Goal: Task Accomplishment & Management: Manage account settings

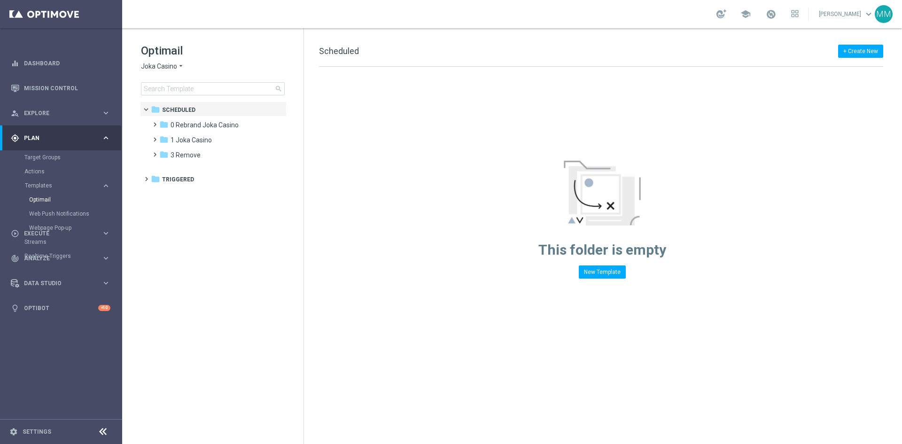
click at [170, 62] on div "Optimail Joka Casino arrow_drop_down × Joka Casino search" at bounding box center [222, 69] width 163 height 52
click at [172, 63] on span "Joka Casino" at bounding box center [159, 66] width 36 height 9
click at [183, 110] on div "Casino-Mate" at bounding box center [176, 110] width 70 height 11
click at [194, 126] on div "folder 1 Daily" at bounding box center [213, 125] width 108 height 11
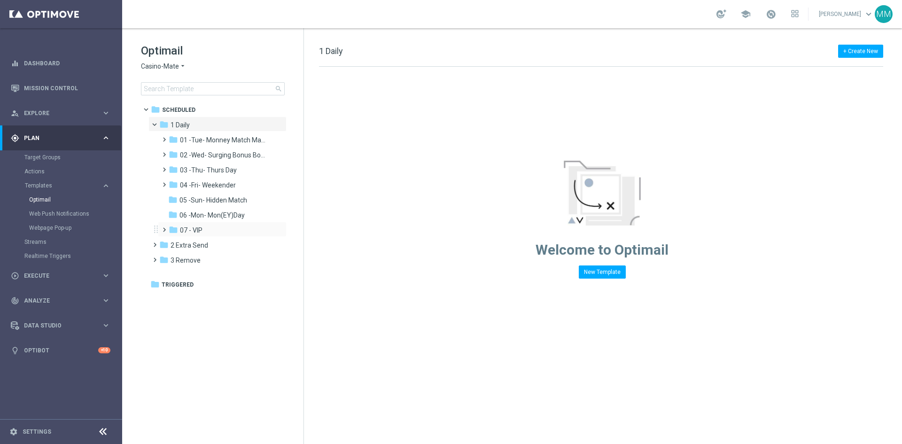
click at [199, 223] on div "folder 07 - VIP more_vert" at bounding box center [222, 229] width 129 height 15
click at [205, 225] on div "folder 07 - VIP" at bounding box center [219, 230] width 100 height 11
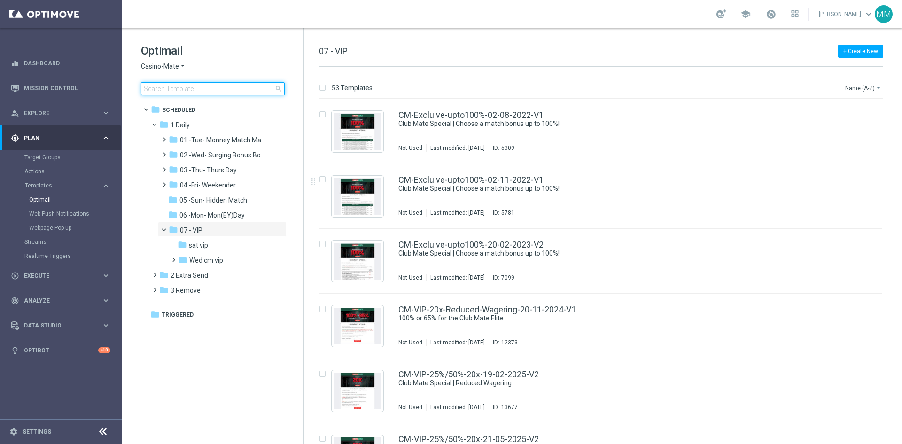
click at [171, 93] on input at bounding box center [213, 88] width 144 height 13
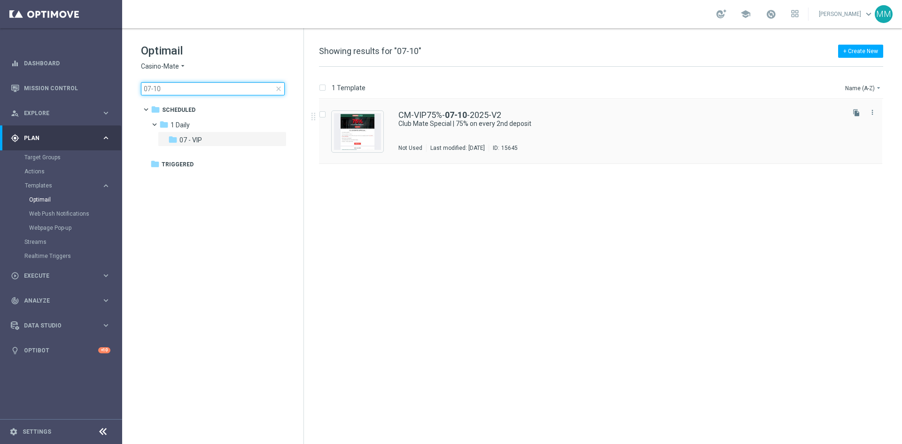
type input "07-10"
click at [455, 146] on div "Last modified: Thursday, October 2, 2025" at bounding box center [458, 148] width 62 height 8
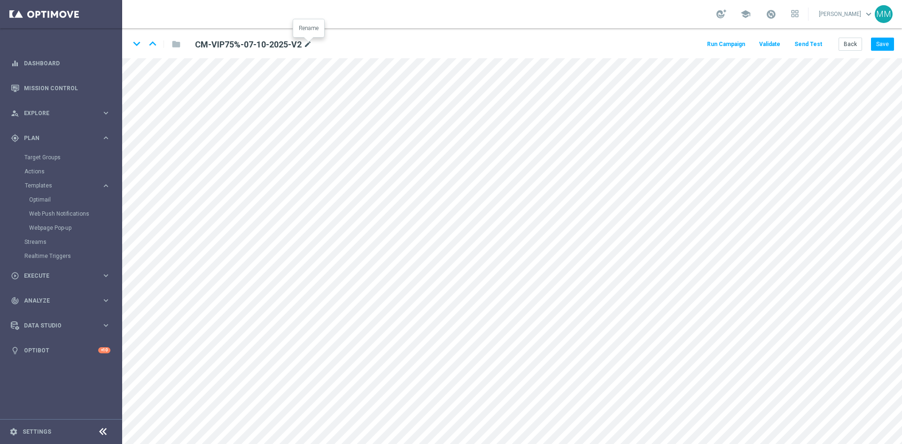
click at [310, 47] on icon "mode_edit" at bounding box center [308, 44] width 8 height 11
drag, startPoint x: 882, startPoint y: 33, endPoint x: 883, endPoint y: 41, distance: 8.0
click at [882, 34] on div "keyboard_arrow_down keyboard_arrow_up folder CM-VIP75%-07-10-2025-V2 mode_edit …" at bounding box center [512, 43] width 780 height 30
click at [883, 44] on button "Save" at bounding box center [882, 44] width 23 height 13
click at [884, 46] on button "Save" at bounding box center [882, 44] width 23 height 13
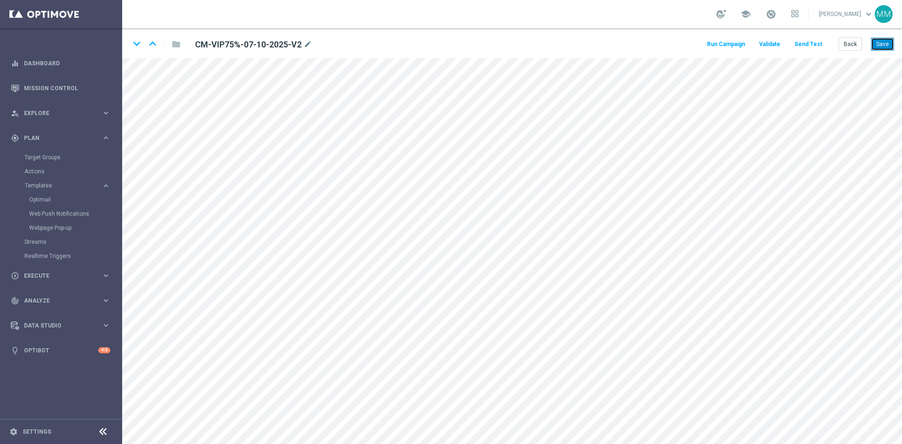
click at [884, 39] on button "Save" at bounding box center [882, 44] width 23 height 13
click at [408, 134] on button "open_in_new" at bounding box center [410, 140] width 18 height 17
drag, startPoint x: 431, startPoint y: 392, endPoint x: 816, endPoint y: -35, distance: 575.0
click at [816, 0] on html "equalizer Dashboard Mission Control" at bounding box center [451, 222] width 902 height 444
click at [884, 47] on button "Save" at bounding box center [882, 44] width 23 height 13
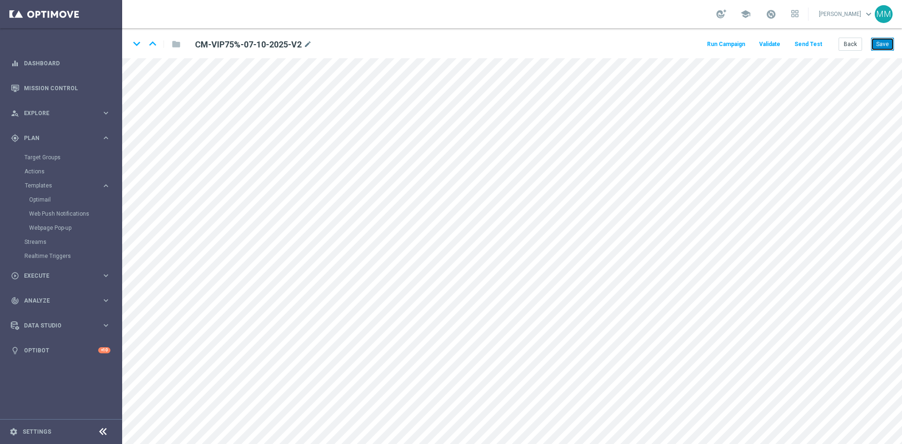
click at [879, 45] on button "Save" at bounding box center [882, 44] width 23 height 13
click at [47, 198] on link "Optimail" at bounding box center [63, 200] width 69 height 8
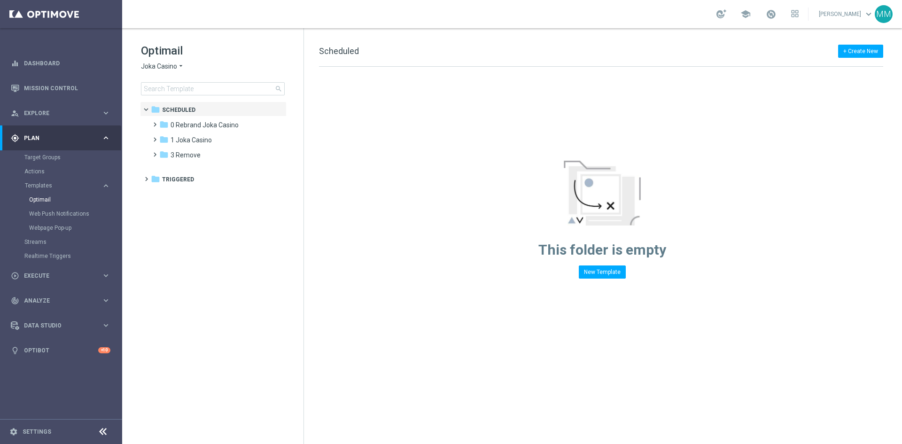
click at [161, 63] on span "Joka Casino" at bounding box center [159, 66] width 36 height 9
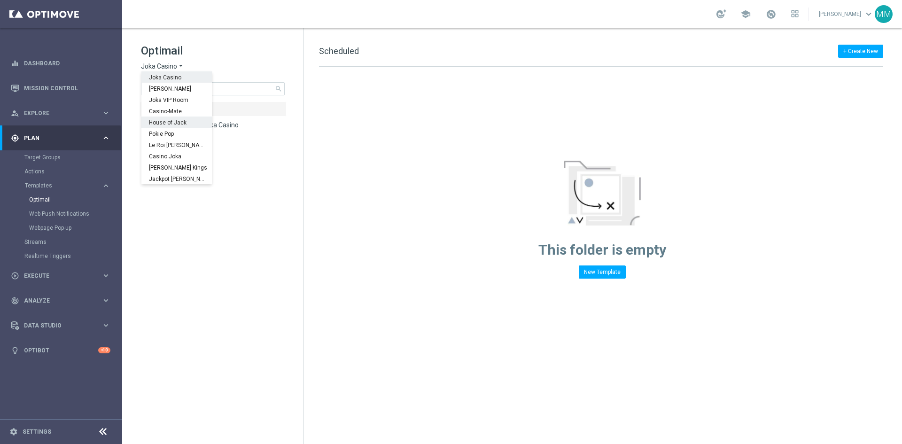
click at [176, 119] on div "House of Jack" at bounding box center [176, 122] width 70 height 11
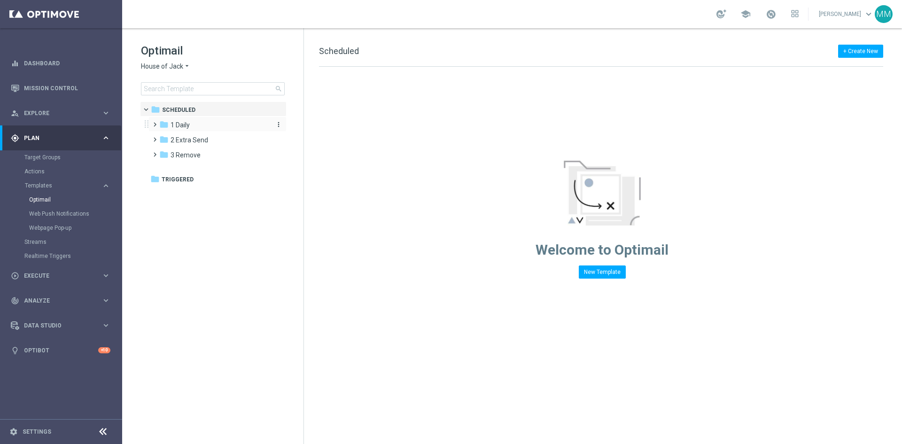
click at [192, 127] on div "folder 1 Daily" at bounding box center [213, 125] width 108 height 11
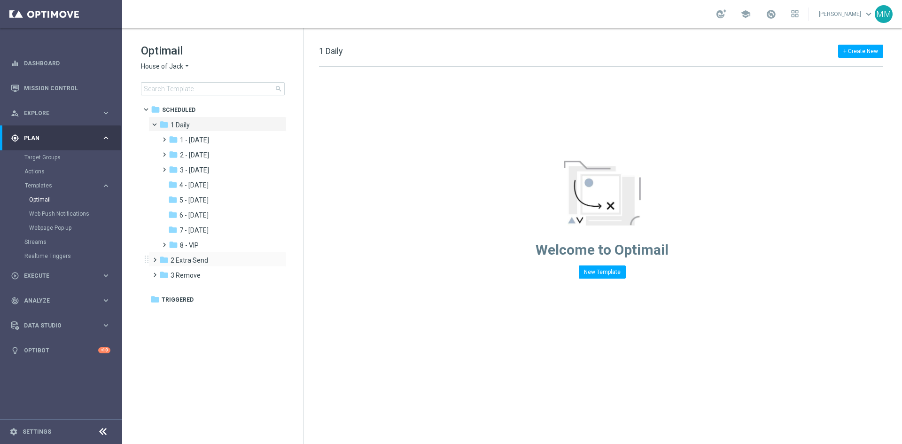
click at [155, 258] on span at bounding box center [153, 256] width 4 height 4
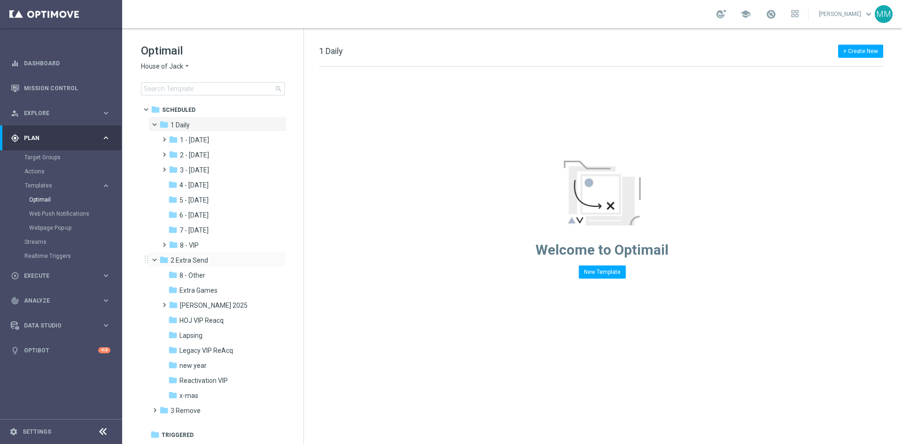
click at [157, 260] on span at bounding box center [159, 258] width 4 height 4
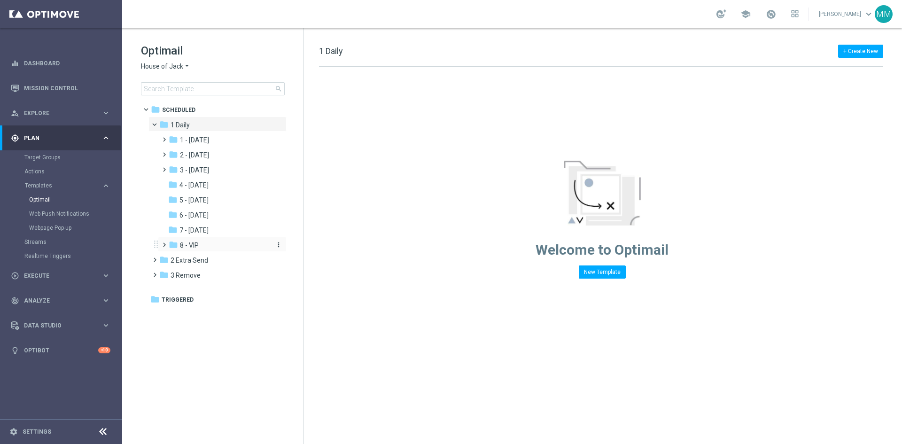
click at [196, 243] on span "8 - VIP" at bounding box center [189, 245] width 19 height 8
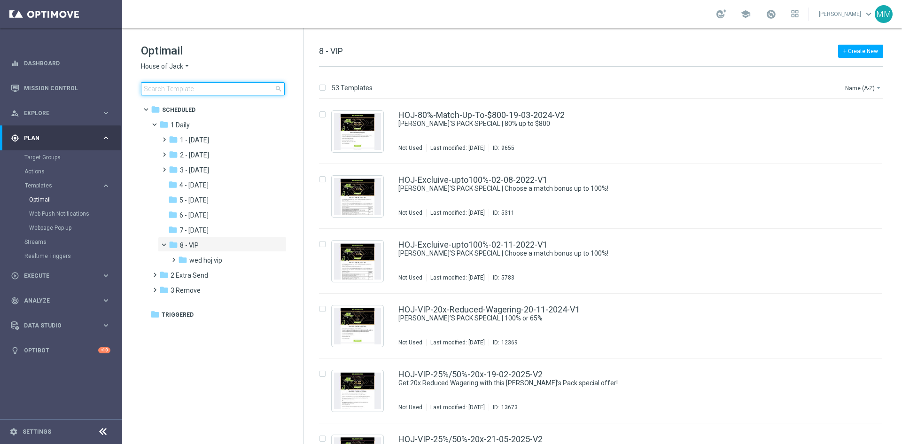
click at [172, 93] on input at bounding box center [213, 88] width 144 height 13
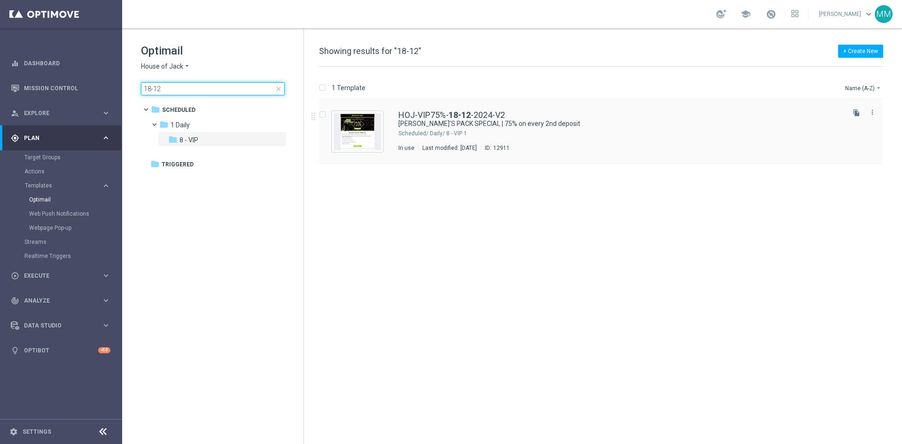
type input "18-12"
click at [456, 133] on div "1 Daily/ 8 - VIP" at bounding box center [636, 134] width 413 height 8
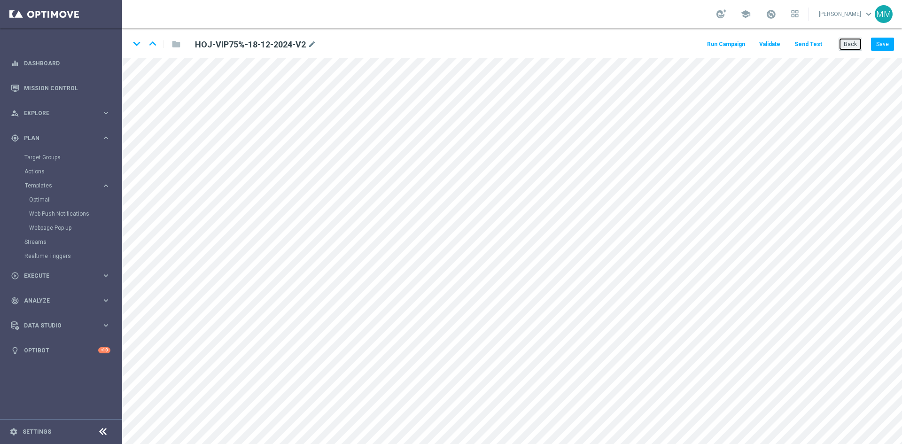
click at [847, 41] on button "Back" at bounding box center [850, 44] width 23 height 13
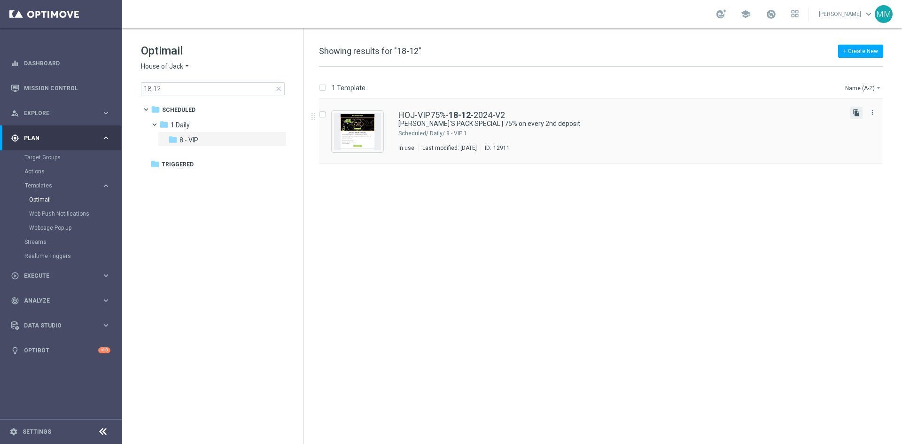
click at [856, 110] on icon "file_copy" at bounding box center [857, 113] width 8 height 8
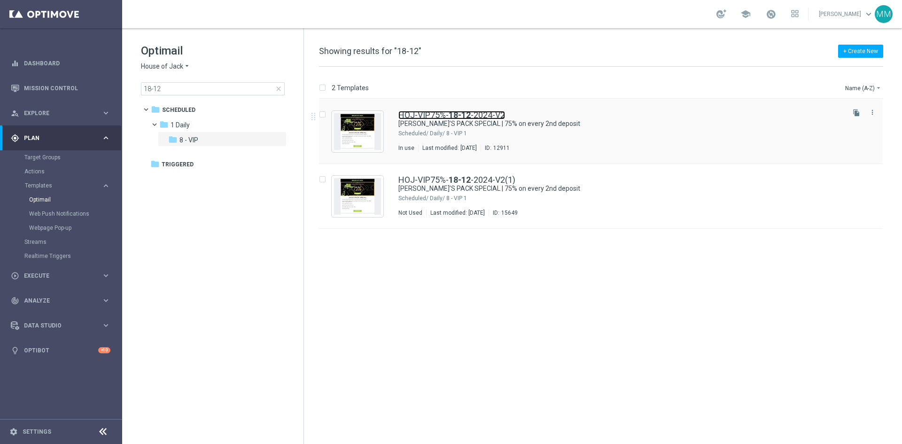
click at [482, 116] on link "HOJ-VIP75%- 18-12 -2024-V2" at bounding box center [452, 115] width 107 height 8
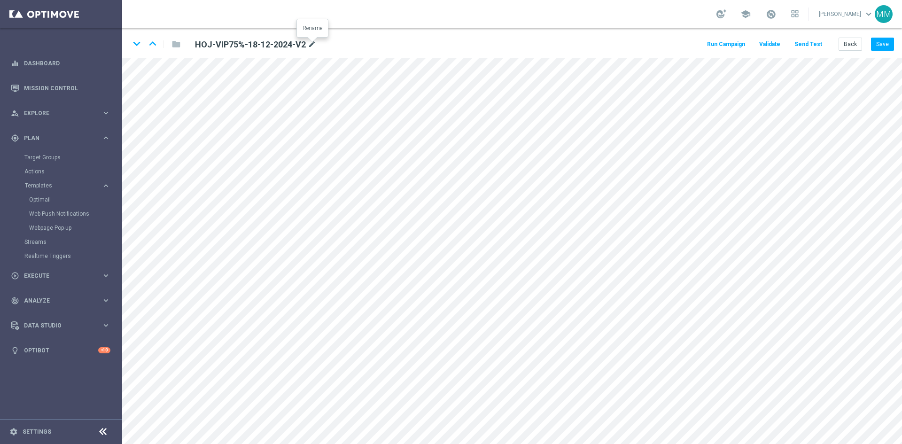
click at [314, 43] on icon "mode_edit" at bounding box center [312, 44] width 8 height 11
click at [847, 44] on button "Back" at bounding box center [850, 44] width 23 height 13
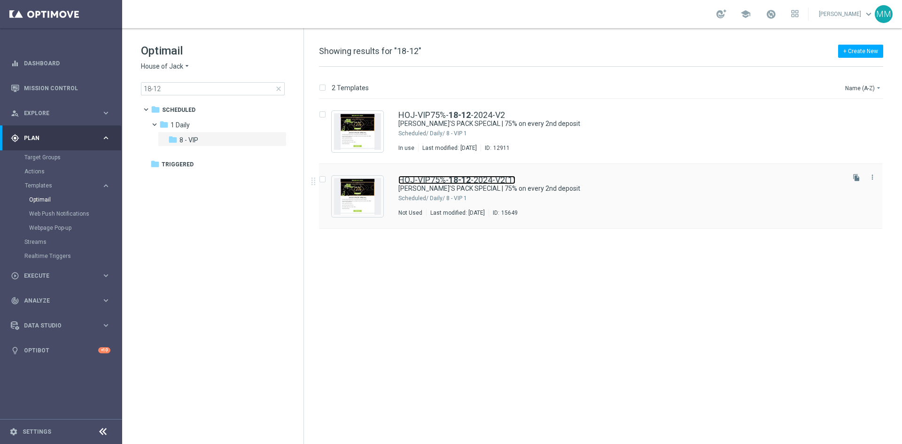
click at [487, 182] on link "HOJ-VIP75%- 18-12 -2024-V2(1)" at bounding box center [457, 180] width 117 height 8
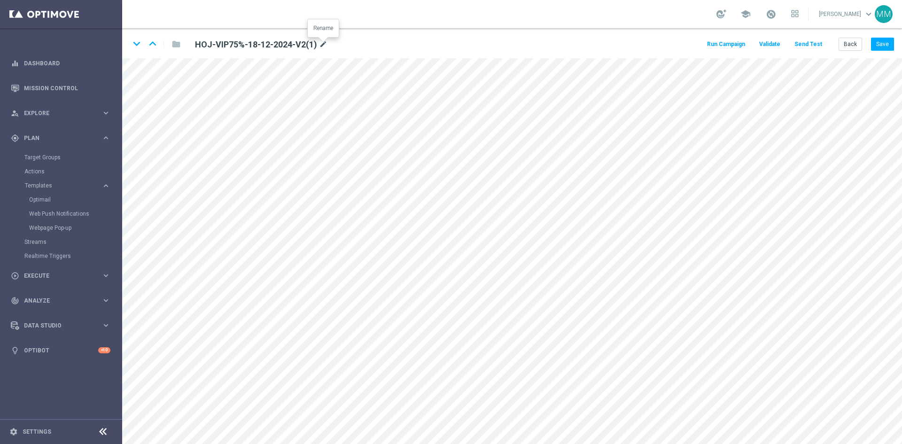
click at [321, 44] on icon "mode_edit" at bounding box center [323, 44] width 8 height 11
click at [282, 41] on input "HOJ-VIP75%-18-12-2024-V2(1)" at bounding box center [304, 44] width 233 height 13
type input "HOJ-VIP75%-07-10-2025-V2"
click at [461, 38] on div "keyboard_arrow_down keyboard_arrow_up folder HOJ-VIP75%-07-10-2025-V2 Run Campa…" at bounding box center [512, 43] width 780 height 30
click at [882, 43] on button "Save" at bounding box center [882, 44] width 23 height 13
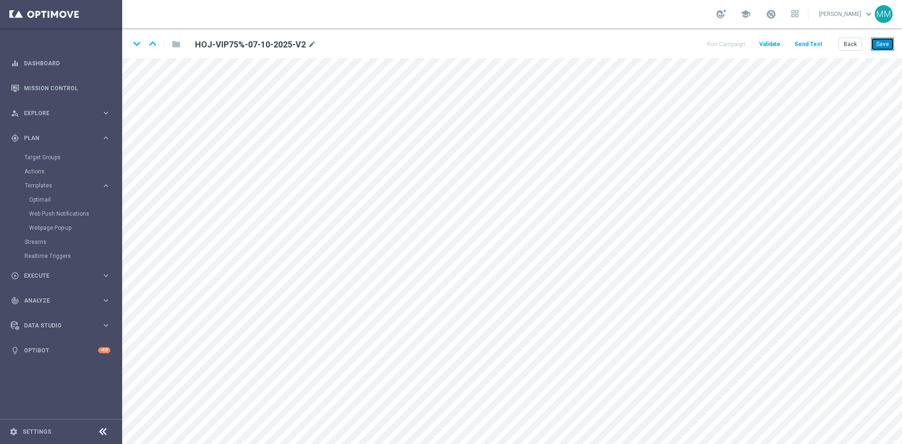
click at [886, 44] on button "Save" at bounding box center [882, 44] width 23 height 13
click at [878, 41] on button "Save" at bounding box center [882, 44] width 23 height 13
click at [877, 44] on button "Save" at bounding box center [882, 44] width 23 height 13
click at [313, 47] on icon "mode_edit" at bounding box center [312, 44] width 8 height 11
click at [885, 47] on button "Save" at bounding box center [882, 44] width 23 height 13
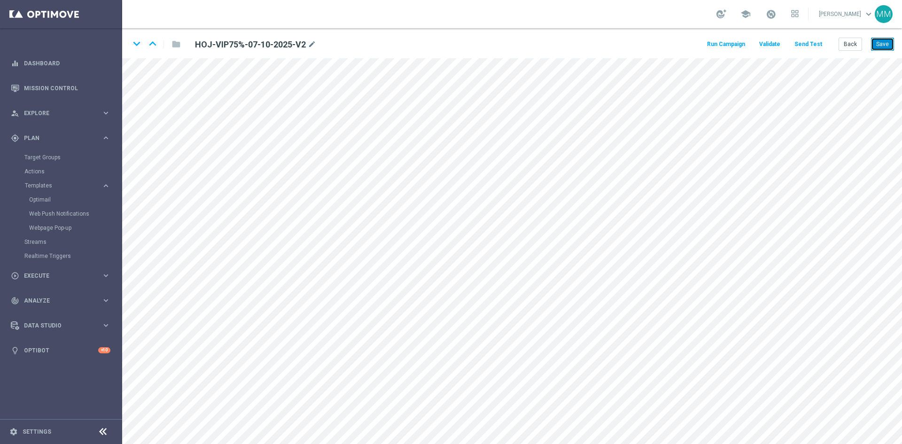
click at [892, 42] on button "Save" at bounding box center [882, 44] width 23 height 13
click at [420, 198] on button "open_in_new" at bounding box center [421, 204] width 18 height 17
click at [885, 44] on button "Save" at bounding box center [882, 44] width 23 height 13
click at [886, 45] on button "Save" at bounding box center [882, 44] width 23 height 13
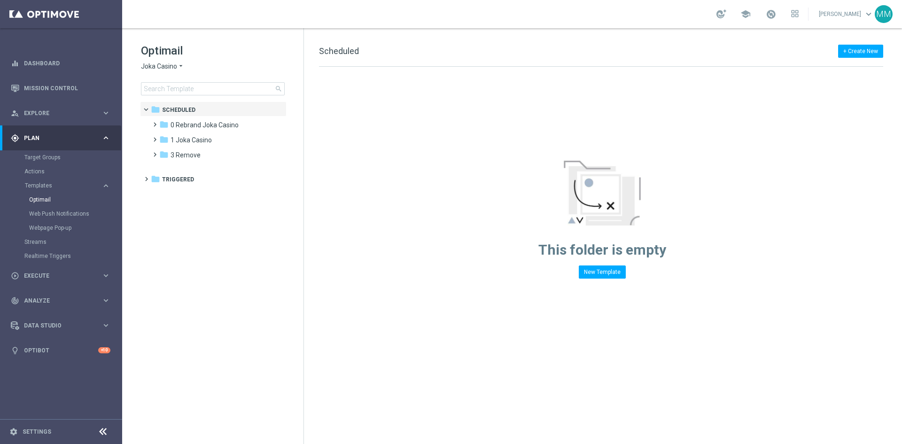
click at [172, 67] on span "Joka Casino" at bounding box center [159, 66] width 36 height 9
click at [181, 136] on div "Pokie Pop" at bounding box center [176, 133] width 70 height 11
click at [196, 126] on div "folder 1 Daily" at bounding box center [213, 125] width 108 height 11
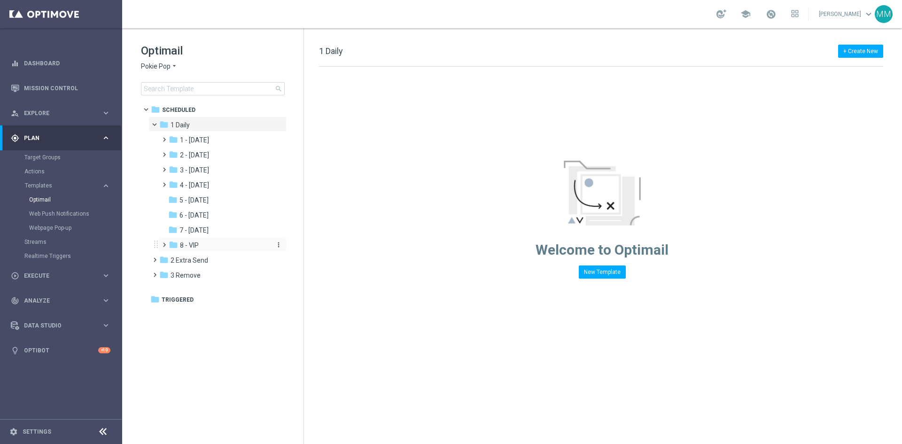
click at [218, 243] on div "folder 8 - VIP" at bounding box center [219, 245] width 100 height 11
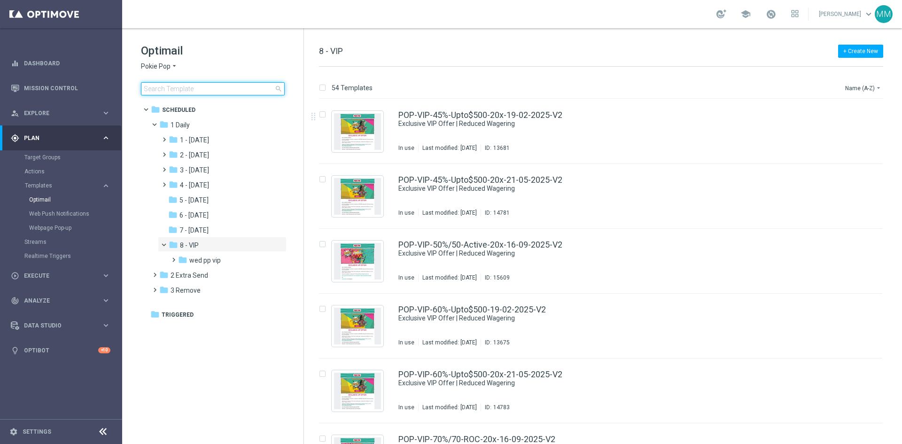
click at [212, 84] on input at bounding box center [213, 88] width 144 height 13
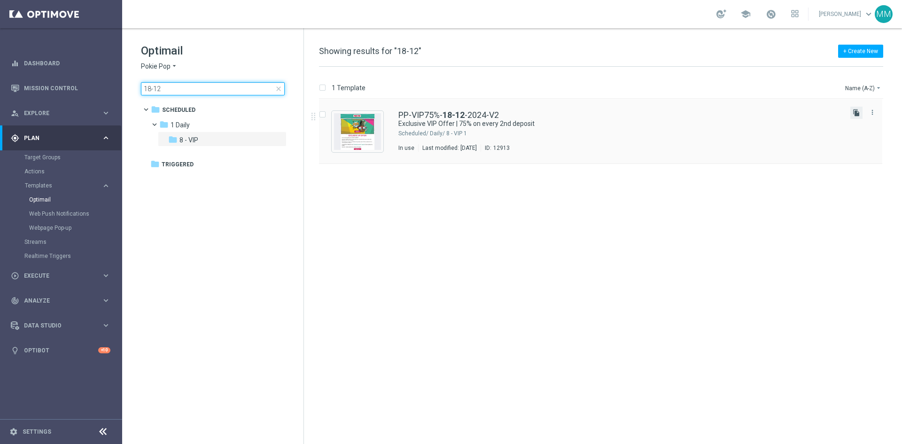
type input "18-12"
click at [857, 112] on icon "file_copy" at bounding box center [857, 113] width 8 height 8
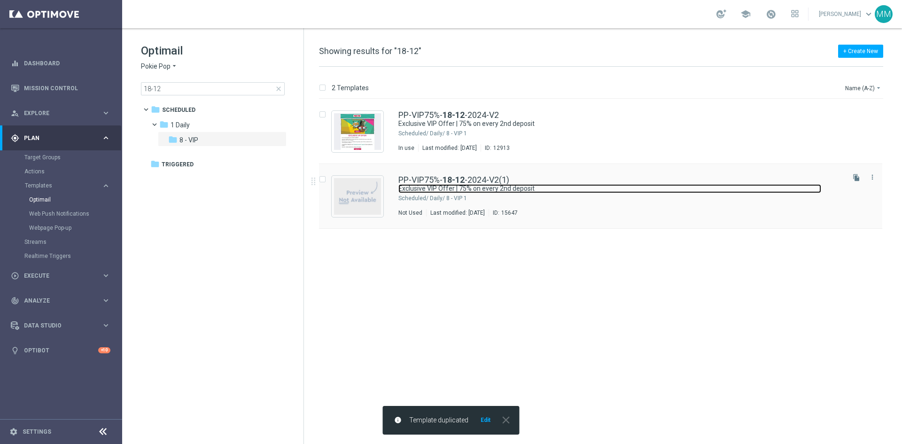
click at [554, 190] on link "Exclusive VIP Offer | 75% on every 2nd deposit" at bounding box center [610, 188] width 423 height 9
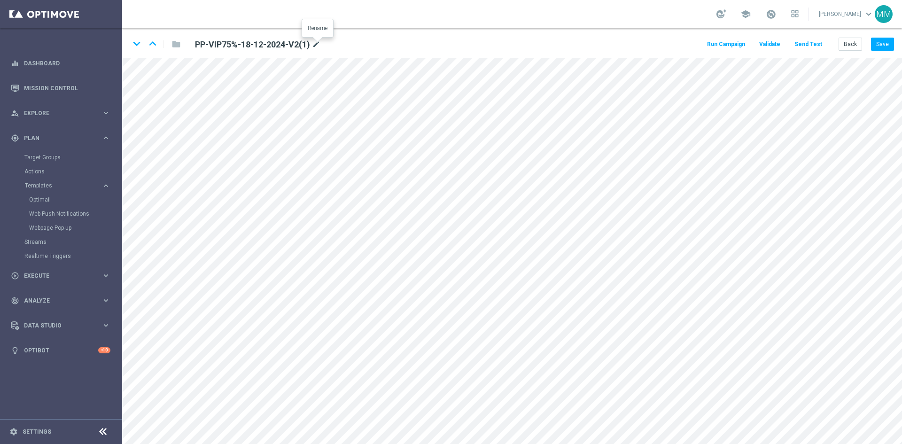
click at [314, 45] on icon "mode_edit" at bounding box center [316, 44] width 8 height 11
click at [313, 45] on input "PP-VIP75%-18-12-2024-V2(1)" at bounding box center [304, 44] width 233 height 13
click at [319, 45] on icon "mode_edit" at bounding box center [316, 44] width 8 height 11
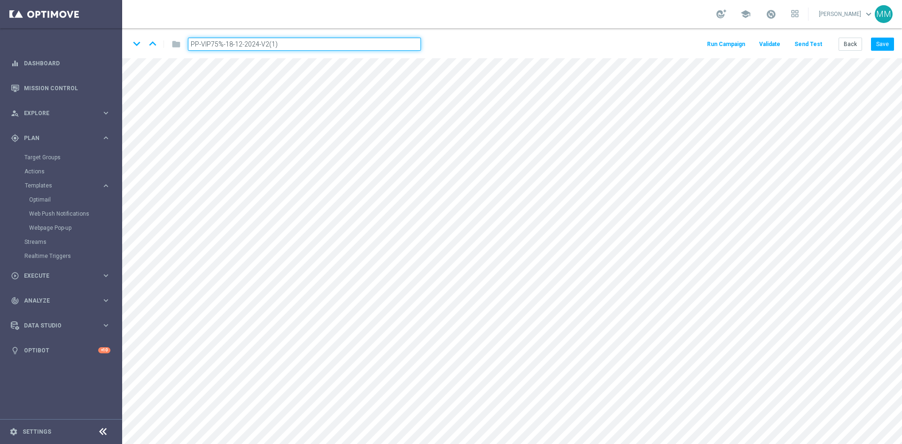
click at [228, 46] on input "PP-VIP75%-18-12-2024-V2(1)" at bounding box center [304, 44] width 233 height 13
click at [237, 43] on input "PP-VIP75%-07-12-2024-V2(1)" at bounding box center [304, 44] width 233 height 13
click at [256, 44] on input "PP-VIP75%-07-10-2024-V2(1)" at bounding box center [304, 44] width 233 height 13
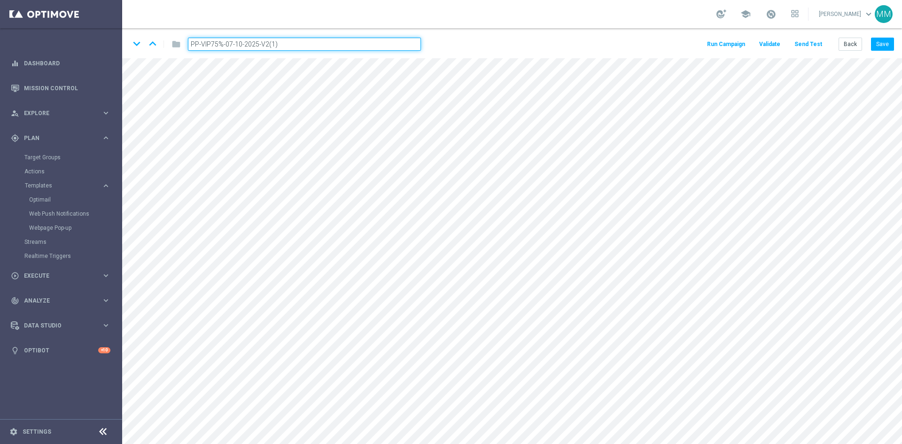
click at [285, 47] on input "PP-VIP75%-07-10-2025-V2(1)" at bounding box center [304, 44] width 233 height 13
type input "PP-VIP75%-07-10-2025-V2"
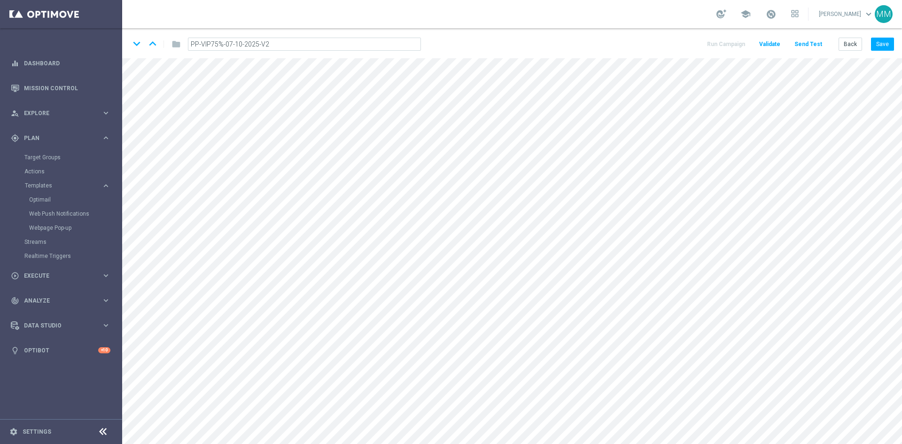
drag, startPoint x: 460, startPoint y: 47, endPoint x: 455, endPoint y: 55, distance: 9.5
click at [460, 46] on div "keyboard_arrow_down keyboard_arrow_up folder PP-VIP75%-07-10-2025-V2 Run Campai…" at bounding box center [512, 43] width 780 height 30
click at [879, 39] on button "Save" at bounding box center [882, 44] width 23 height 13
drag, startPoint x: 877, startPoint y: 43, endPoint x: 876, endPoint y: 48, distance: 5.2
click at [877, 44] on button "Save" at bounding box center [882, 44] width 23 height 13
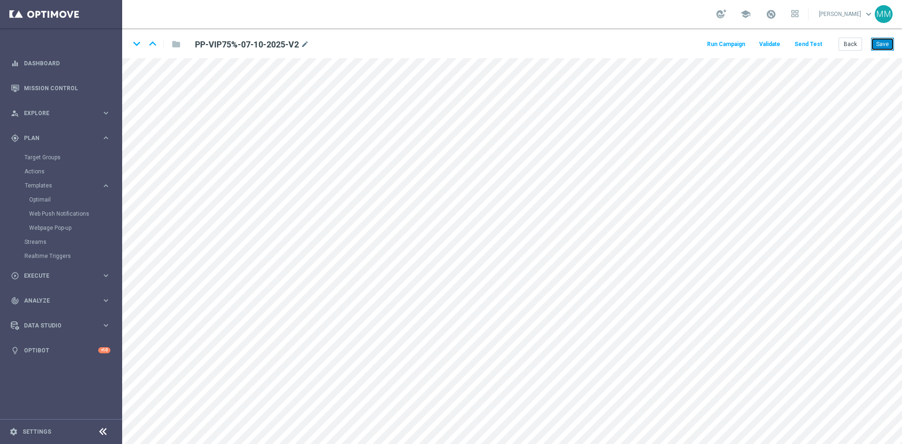
click at [879, 44] on button "Save" at bounding box center [882, 44] width 23 height 13
click at [305, 44] on icon "mode_edit" at bounding box center [305, 44] width 8 height 11
click at [881, 46] on button "Save" at bounding box center [882, 44] width 23 height 13
click at [878, 43] on button "Save" at bounding box center [882, 44] width 23 height 13
click at [879, 44] on button "Save" at bounding box center [882, 44] width 23 height 13
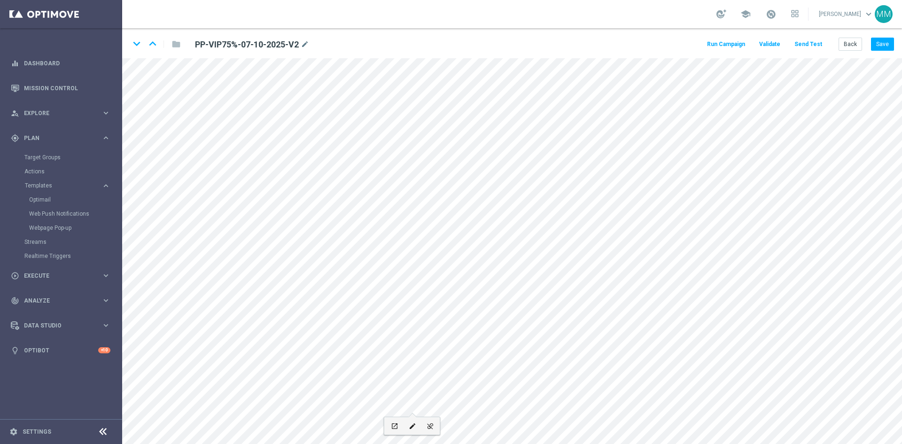
click at [414, 414] on span at bounding box center [413, 417] width 8 height 8
drag, startPoint x: 878, startPoint y: 46, endPoint x: 870, endPoint y: 54, distance: 11.3
click at [878, 45] on button "Save" at bounding box center [882, 44] width 23 height 13
click at [878, 42] on button "Save" at bounding box center [882, 44] width 23 height 13
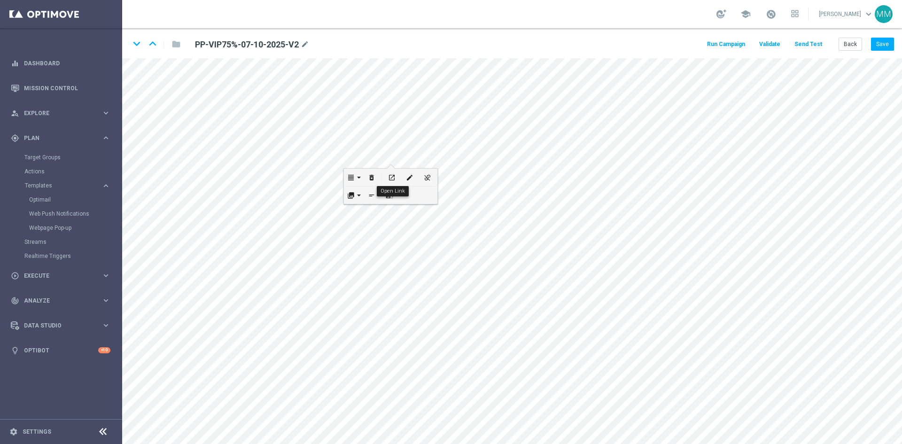
click at [391, 171] on button "open_in_new" at bounding box center [392, 177] width 18 height 17
click at [881, 45] on button "Save" at bounding box center [882, 44] width 23 height 13
click at [280, 187] on button "open_in_new" at bounding box center [282, 193] width 18 height 17
click at [887, 43] on button "Save" at bounding box center [882, 44] width 23 height 13
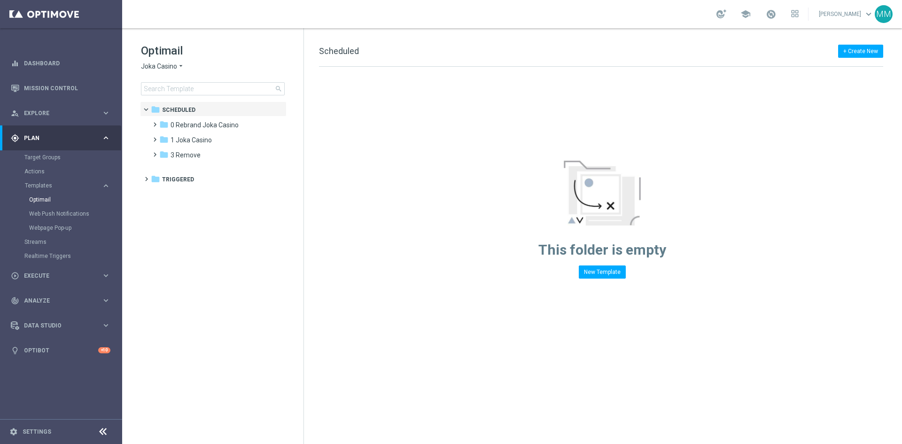
click at [173, 69] on span "Joka Casino" at bounding box center [159, 66] width 36 height 9
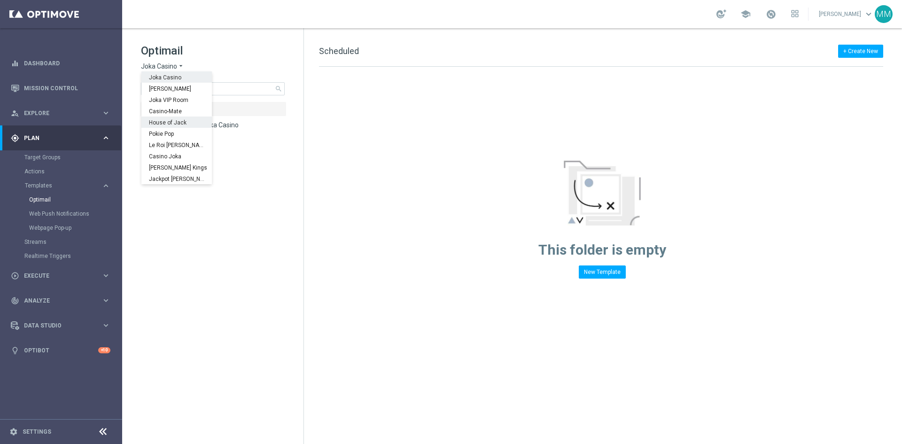
click at [0, 0] on span "House of Jack" at bounding box center [0, 0] width 0 height 0
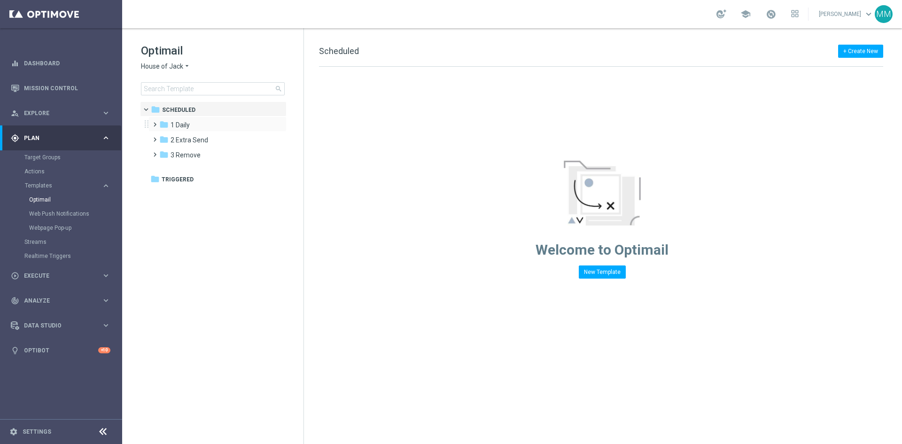
click at [155, 122] on span at bounding box center [153, 120] width 4 height 4
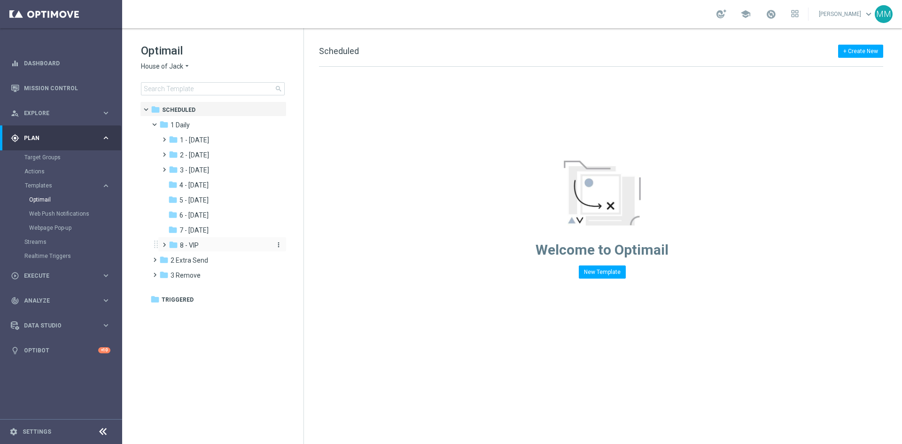
click at [198, 246] on span "8 - VIP" at bounding box center [189, 245] width 19 height 8
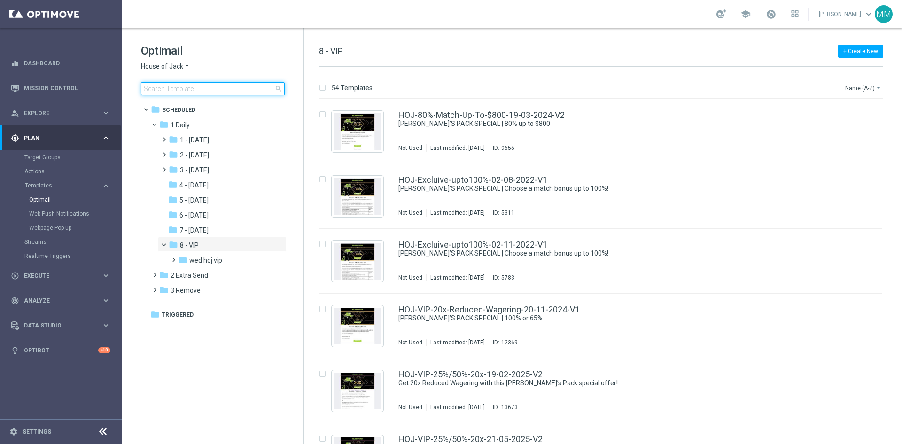
click at [196, 85] on input at bounding box center [213, 88] width 144 height 13
click at [187, 122] on span "1 Daily" at bounding box center [180, 125] width 19 height 8
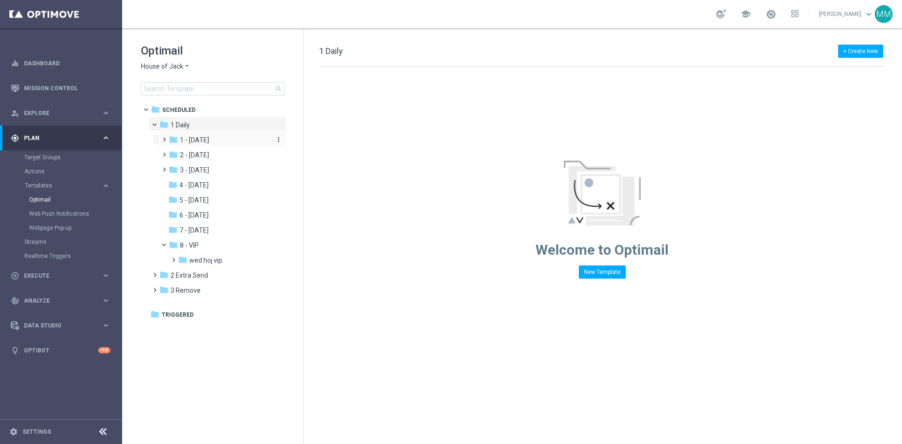
click at [202, 139] on span "1 - Tuesday" at bounding box center [194, 140] width 29 height 8
click at [202, 156] on span "Tue Daily" at bounding box center [202, 155] width 27 height 8
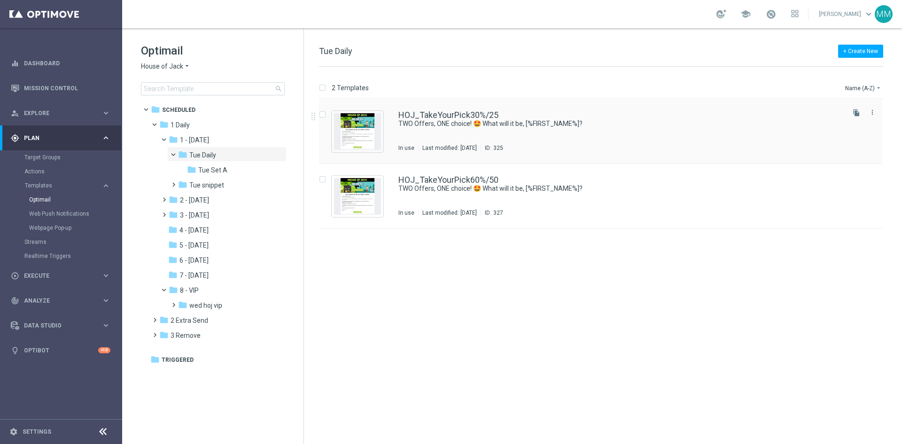
click at [480, 136] on div "HOJ_TakeYourPick30%/25 TWO Offers, ONE choice! 🤩 What will it be, [%FIRST_NAME%…" at bounding box center [621, 131] width 445 height 41
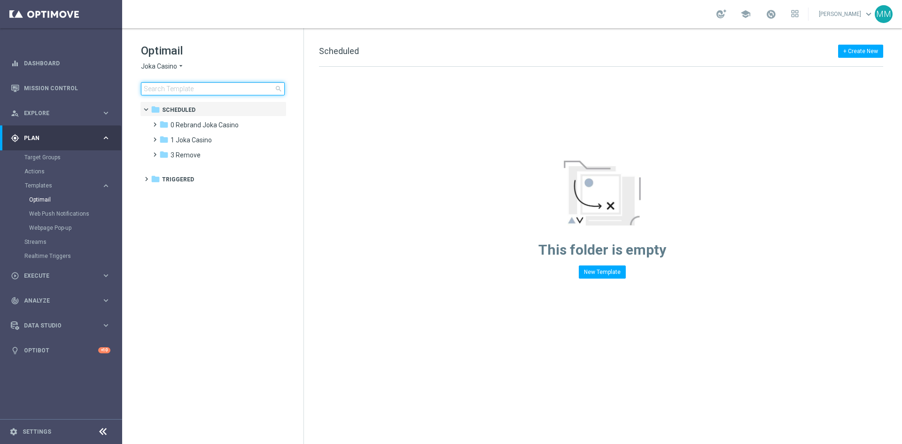
click at [184, 90] on input at bounding box center [213, 88] width 144 height 13
click at [177, 68] on icon "arrow_drop_down" at bounding box center [181, 66] width 8 height 9
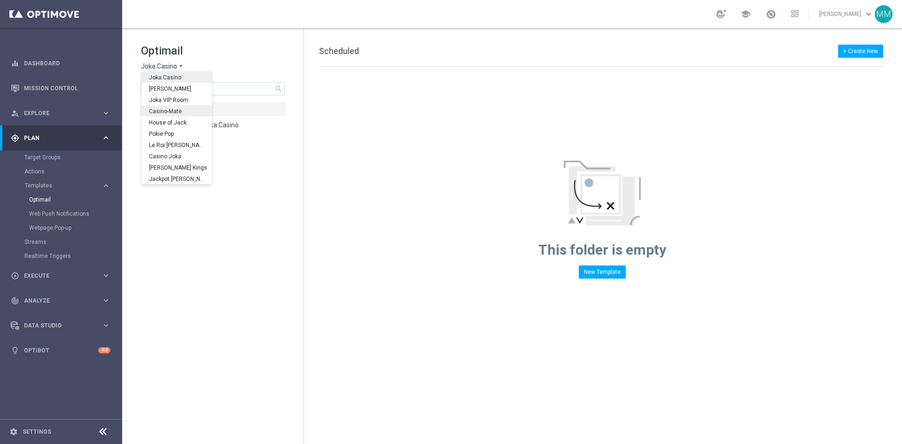
click at [0, 0] on span "Casino-Mate" at bounding box center [0, 0] width 0 height 0
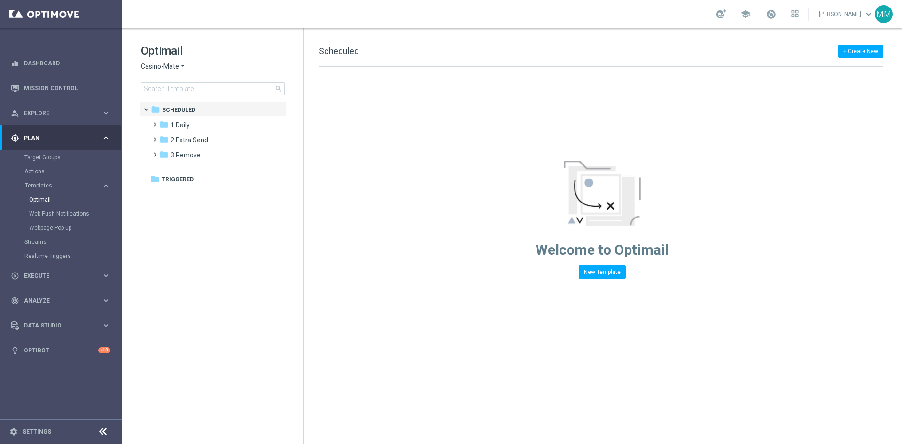
click at [180, 66] on icon "arrow_drop_down" at bounding box center [183, 66] width 8 height 9
click at [223, 46] on h1 "Optimail" at bounding box center [213, 50] width 144 height 15
click at [205, 86] on input at bounding box center [213, 88] width 144 height 13
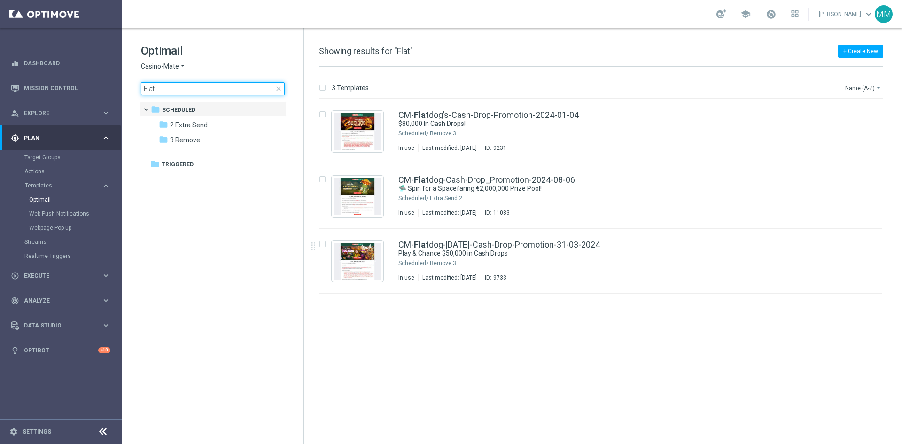
type input "Flat"
click at [179, 88] on input "Flat" at bounding box center [213, 88] width 144 height 13
click at [168, 96] on div "Optimail Casino-Mate arrow_drop_down × Casino-Mate Flat close folder 1 Folder f…" at bounding box center [212, 92] width 181 height 129
click at [164, 90] on input "Flat" at bounding box center [213, 88] width 144 height 13
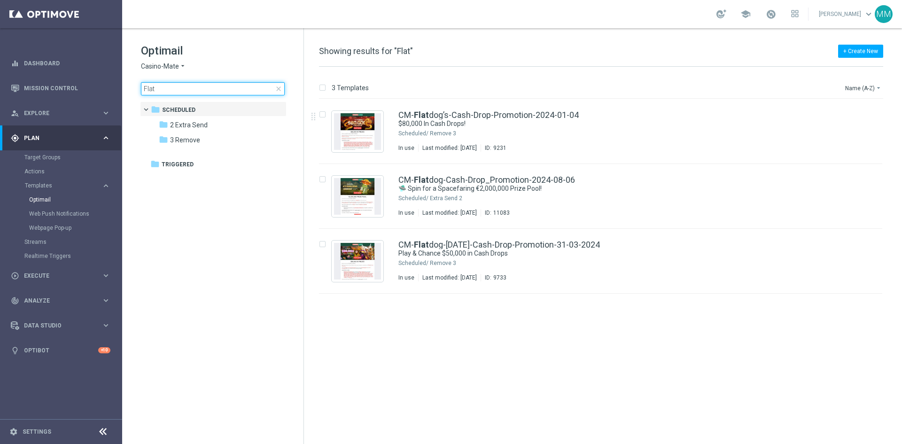
click at [164, 90] on input "Flat" at bounding box center [213, 88] width 144 height 13
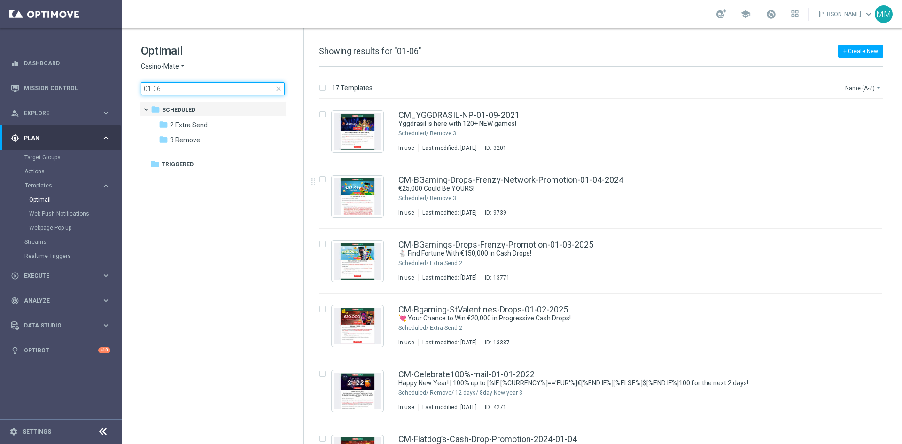
click at [199, 91] on input "01-06" at bounding box center [213, 88] width 144 height 13
click at [198, 92] on input "01-06" at bounding box center [213, 88] width 144 height 13
type input "01-06"
click at [197, 96] on div "Optimail Casino-Mate arrow_drop_down × Casino-Mate 01-06 close folder 1 Folder …" at bounding box center [212, 92] width 181 height 129
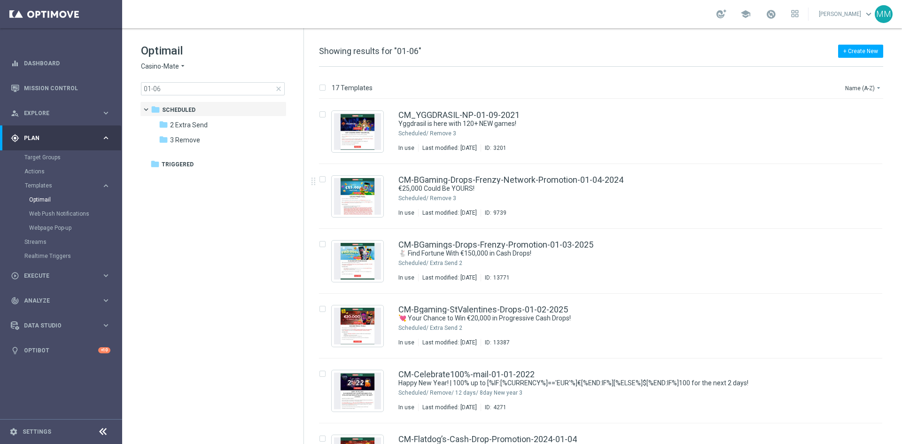
click at [197, 96] on div "Optimail Casino-Mate arrow_drop_down × Casino-Mate 01-06 close folder 1 Folder …" at bounding box center [212, 92] width 181 height 129
click at [278, 86] on span "close" at bounding box center [279, 89] width 8 height 8
